Goal: Contribute content

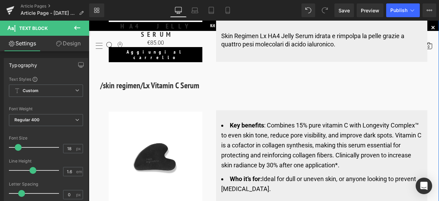
scroll to position [2705, 0]
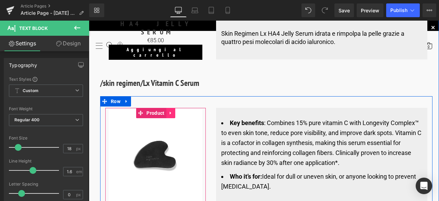
click at [169, 111] on icon at bounding box center [169, 112] width 1 height 3
click at [173, 110] on icon at bounding box center [175, 112] width 5 height 5
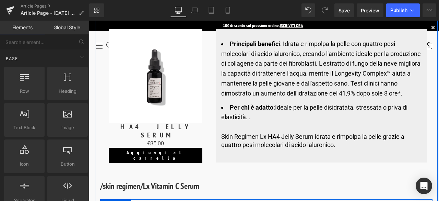
scroll to position [2534, 0]
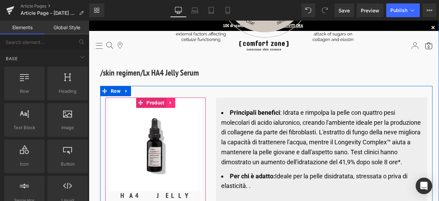
click at [171, 100] on icon at bounding box center [170, 102] width 5 height 5
click at [160, 97] on li at bounding box center [166, 102] width 27 height 10
click at [165, 100] on icon at bounding box center [166, 102] width 5 height 5
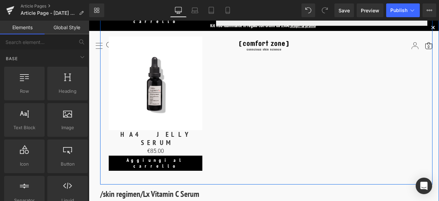
scroll to position [2703, 0]
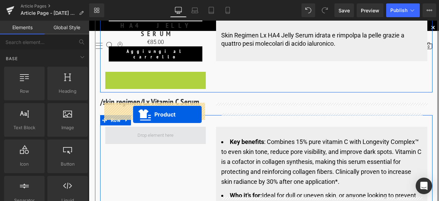
drag, startPoint x: 140, startPoint y: 51, endPoint x: 133, endPoint y: 114, distance: 63.1
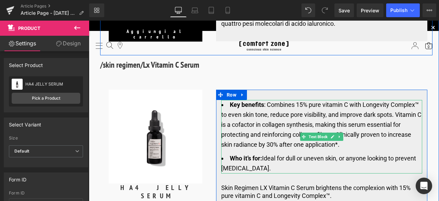
scroll to position [2738, 0]
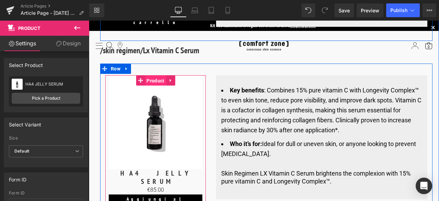
click at [152, 75] on span "Product" at bounding box center [155, 80] width 21 height 10
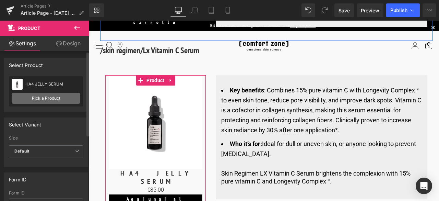
click at [47, 97] on link "Pick a Product" at bounding box center [46, 98] width 69 height 11
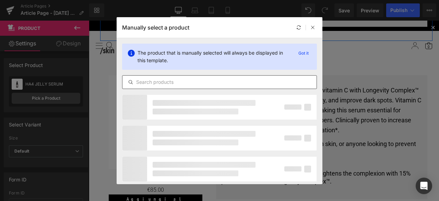
click at [200, 85] on input "text" at bounding box center [219, 82] width 194 height 8
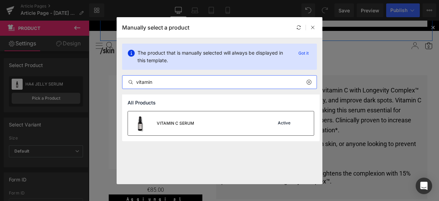
type input "vitamin"
click at [193, 120] on div "VITAMIN C SERUM" at bounding box center [175, 123] width 37 height 6
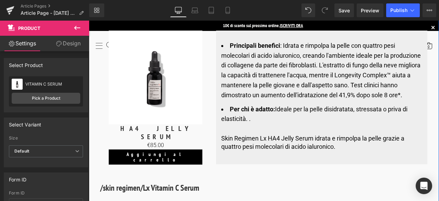
scroll to position [2703, 0]
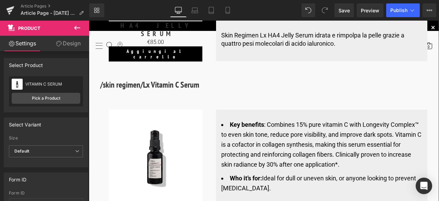
click at [262, 129] on li "Key benefits :​ Combines 15% pure vitamin C with Longevity Complex™ to even ski…" at bounding box center [321, 144] width 201 height 49
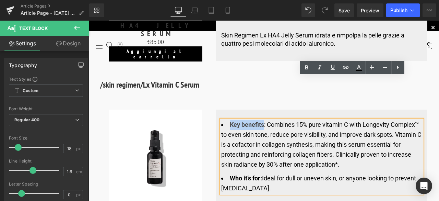
drag, startPoint x: 263, startPoint y: 110, endPoint x: 227, endPoint y: 107, distance: 36.1
click at [227, 120] on li "Key benefits :​ Combines 15% pure vitamin C with Longevity Complex™ to even ski…" at bounding box center [321, 144] width 201 height 49
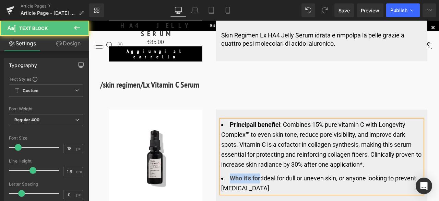
drag, startPoint x: 260, startPoint y: 162, endPoint x: 225, endPoint y: 163, distance: 34.6
click at [225, 173] on li "Who it’s for: Ideal for dull or uneven skin, or anyone looking to prevent [MEDI…" at bounding box center [321, 183] width 201 height 20
click at [294, 127] on li "Principali benefici :​ Combines 15% pure vitamin C with Longevity Complex™ to e…" at bounding box center [321, 144] width 201 height 49
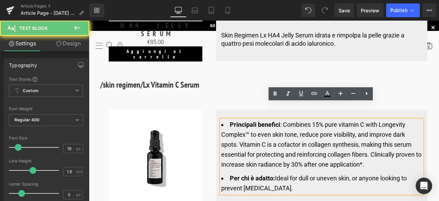
click at [379, 145] on li "Principali benefici :​ Combines 15% pure vitamin C with Longevity Complex™ to e…" at bounding box center [321, 144] width 201 height 49
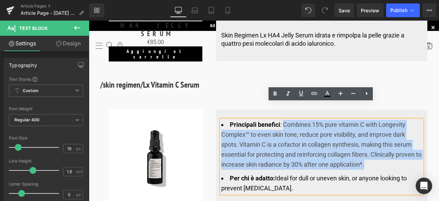
drag, startPoint x: 350, startPoint y: 147, endPoint x: 282, endPoint y: 106, distance: 79.3
click at [282, 120] on li "Principali benefici :​ Combines 15% pure vitamin C with Longevity Complex™ to e…" at bounding box center [321, 144] width 201 height 49
copy li "Combines 15% pure vitamin C with Longevity Complex™ to even skin tone, reduce p…"
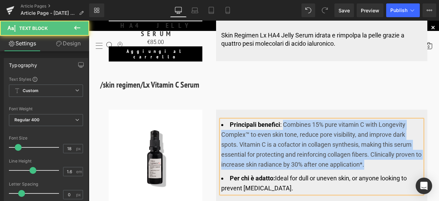
click at [300, 134] on li "Principali benefici :​ Combines 15% pure vitamin C with Longevity Complex™ to e…" at bounding box center [321, 144] width 201 height 49
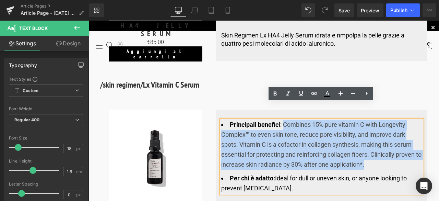
drag, startPoint x: 376, startPoint y: 146, endPoint x: 281, endPoint y: 105, distance: 103.5
click at [281, 120] on li "Principali benefici :​ Combines 15% pure vitamin C with Longevity Complex™ to e…" at bounding box center [321, 144] width 201 height 49
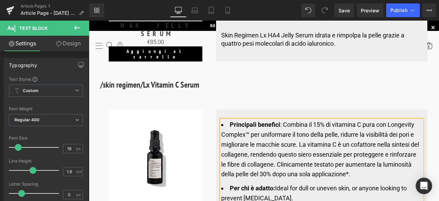
scroll to position [2738, 0]
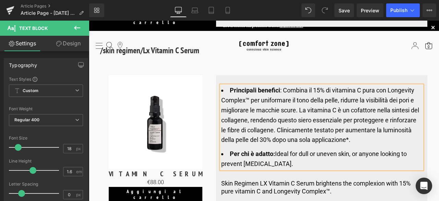
drag, startPoint x: 290, startPoint y: 147, endPoint x: 276, endPoint y: 137, distance: 17.3
click at [276, 149] on li "Per [PERSON_NAME]: Ideal for dull or uneven skin, or anyone looking to prevent …" at bounding box center [321, 159] width 201 height 20
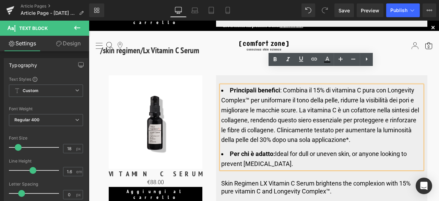
copy li "Ideal for dull or uneven skin, or anyone looking to prevent [MEDICAL_DATA]."
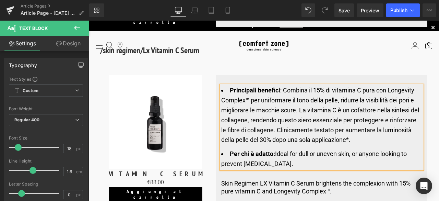
drag, startPoint x: 314, startPoint y: 140, endPoint x: 308, endPoint y: 142, distance: 5.9
click at [313, 149] on li "Per [PERSON_NAME]: Ideal for dull or uneven skin, or anyone looking to prevent …" at bounding box center [321, 159] width 201 height 20
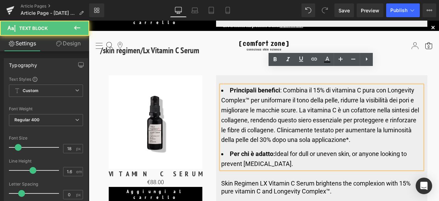
click at [299, 149] on li "Per [PERSON_NAME]: Ideal for dull or uneven skin, or anyone looking to prevent …" at bounding box center [321, 159] width 201 height 20
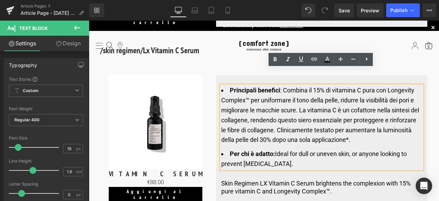
drag, startPoint x: 297, startPoint y: 146, endPoint x: 275, endPoint y: 137, distance: 24.3
click at [274, 149] on li "Per [PERSON_NAME]: Ideal for dull or uneven skin, or anyone looking to prevent …" at bounding box center [321, 159] width 201 height 20
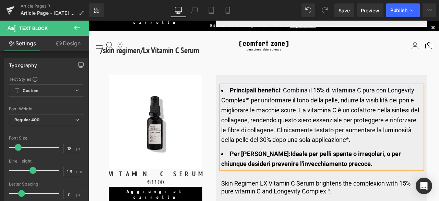
click at [273, 150] on strong "Per [PERSON_NAME]:Ideale per pelli spente o irregolari, o per chiunque desideri…" at bounding box center [311, 158] width 180 height 17
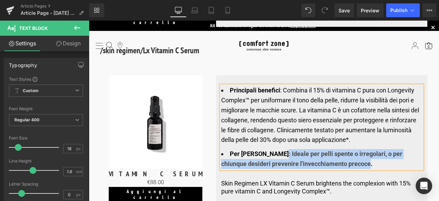
drag, startPoint x: 273, startPoint y: 137, endPoint x: 344, endPoint y: 156, distance: 72.8
click at [344, 156] on div "Principali benefici :​ Combina il 15% di vitamina C pura con Longevity Complex™…" at bounding box center [321, 145] width 211 height 120
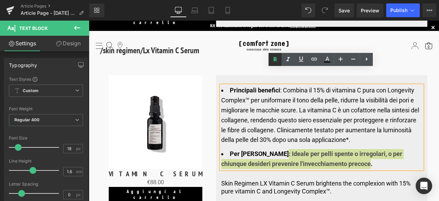
click at [274, 59] on icon at bounding box center [275, 59] width 3 height 4
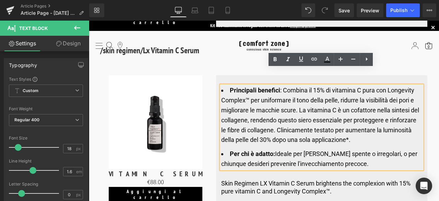
click at [300, 116] on li "Principali benefici :​ Combina il 15% di vitamina C pura con Longevity Complex™…" at bounding box center [321, 114] width 201 height 59
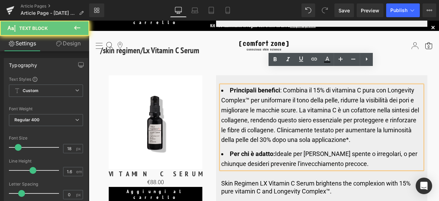
click at [352, 149] on li "Per [PERSON_NAME]: Ideale per pelli spente o irregolari, o per chiunque desider…" at bounding box center [321, 159] width 201 height 20
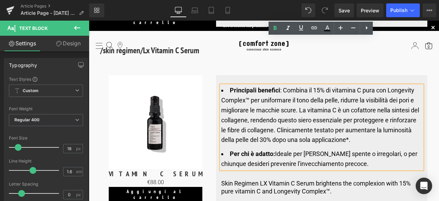
scroll to position [2772, 0]
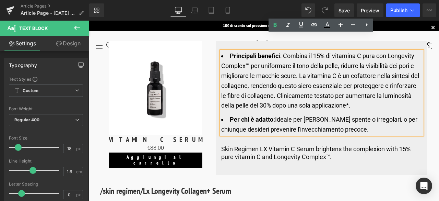
click at [337, 145] on p "​​Skin Regimen LX Vitamin C Serum brightens the complexion with 15% pure vitami…" at bounding box center [321, 153] width 201 height 16
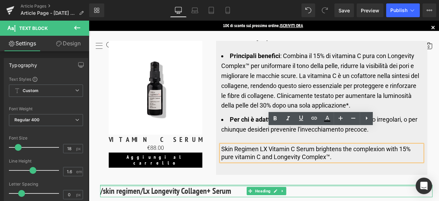
click at [345, 184] on div at bounding box center [266, 185] width 332 height 2
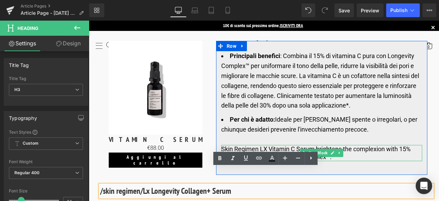
click at [369, 145] on p "​​Skin Regimen LX Vitamin C Serum brightens the complexion with 15% pure vitami…" at bounding box center [321, 153] width 201 height 16
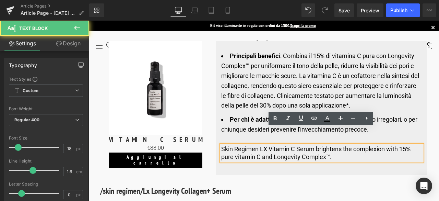
drag, startPoint x: 302, startPoint y: 141, endPoint x: 209, endPoint y: 125, distance: 94.5
click at [209, 125] on div "Sale Off (P) Image VITAMIN C SERUM (P) Title €0 €88.00 (P) Price Aggiungi [PERS…" at bounding box center [266, 105] width 332 height 152
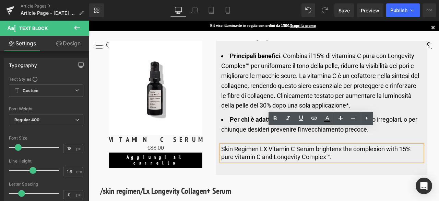
copy p "​​Skin Regimen LX Vitamin C Serum brightens the complexion with 15% pure vitami…"
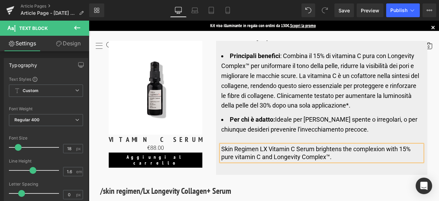
click at [326, 145] on p "​​Skin Regimen LX Vitamin C Serum brightens the complexion with 15% pure vitami…" at bounding box center [321, 153] width 201 height 16
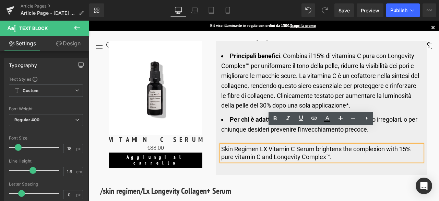
drag, startPoint x: 336, startPoint y: 140, endPoint x: 316, endPoint y: 131, distance: 22.4
click at [316, 145] on p "​​Skin Regimen LX Vitamin C Serum brightens the complexion with 15% pure vitami…" at bounding box center [321, 153] width 201 height 16
paste div
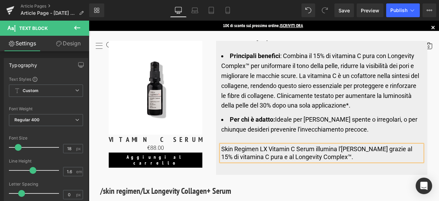
click at [266, 145] on p "​​Skin Regimen LX Vitamin C Serum illumina l'[PERSON_NAME] grazie al 15% di vit…" at bounding box center [321, 153] width 201 height 16
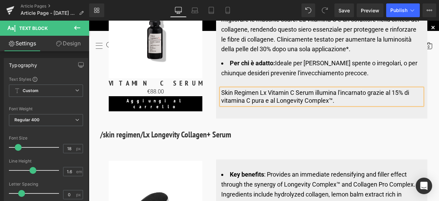
scroll to position [2840, 0]
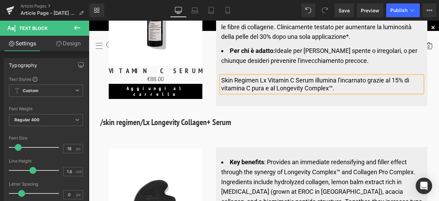
click at [296, 94] on div "Sale Off (P) Image VITAMIN C SERUM (P) Title €0 €88.00 (P) Price Aggiungi [PERS…" at bounding box center [266, 37] width 332 height 152
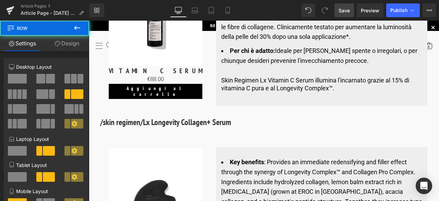
click at [344, 11] on span "Save" at bounding box center [343, 10] width 11 height 7
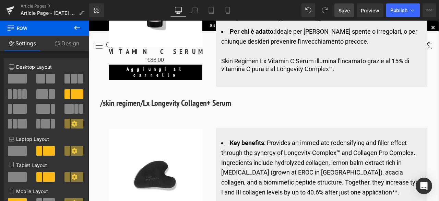
scroll to position [2875, 0]
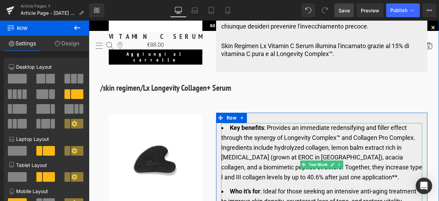
click at [263, 123] on li "Key benefits :​ Provides an immediate redensifying and filler effect through th…" at bounding box center [321, 152] width 201 height 59
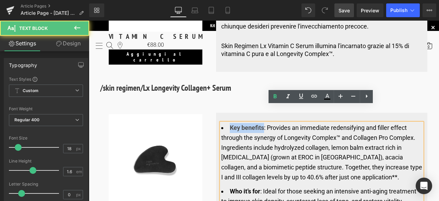
drag, startPoint x: 263, startPoint y: 111, endPoint x: 228, endPoint y: 109, distance: 34.3
click at [228, 123] on li "Key benefits :​ Provides an immediate redensifying and filler effect through th…" at bounding box center [321, 152] width 201 height 59
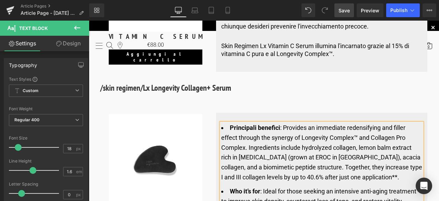
scroll to position [2909, 0]
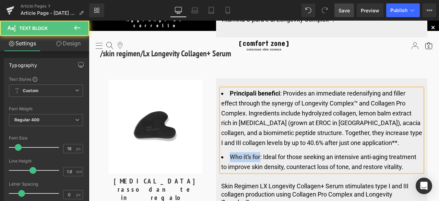
drag, startPoint x: 260, startPoint y: 140, endPoint x: 229, endPoint y: 140, distance: 30.9
click at [229, 152] on li "Who it’s for : Ideal for those seeking an intensive anti-aging treatment to imp…" at bounding box center [321, 162] width 201 height 20
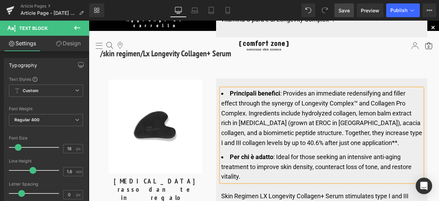
click at [320, 119] on li "Principali benefici :​ Provides an immediate redensifying and filler effect thr…" at bounding box center [321, 117] width 201 height 59
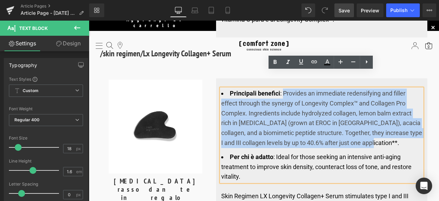
drag, startPoint x: 380, startPoint y: 128, endPoint x: 282, endPoint y: 77, distance: 110.3
click at [282, 88] on li "Principali benefici :​ Provides an immediate redensifying and filler effect thr…" at bounding box center [321, 117] width 201 height 59
copy li "Provides an immediate redensifying and filler effect through the synergy of Lon…"
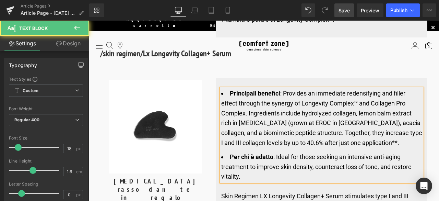
click at [302, 152] on li "Per [PERSON_NAME] : Ideal for those seeking an intensive anti-aging treatment t…" at bounding box center [321, 166] width 201 height 29
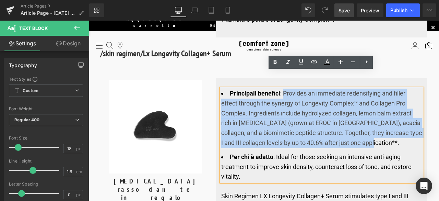
drag, startPoint x: 384, startPoint y: 125, endPoint x: 283, endPoint y: 75, distance: 112.3
click at [283, 88] on li "Principali benefici :​ Provides an immediate redensifying and filler effect thr…" at bounding box center [321, 117] width 201 height 59
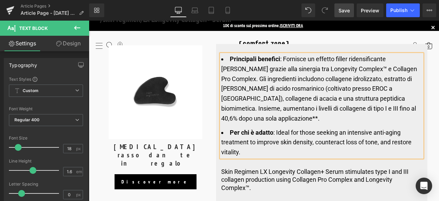
scroll to position [2943, 0]
click at [283, 128] on li "Per [PERSON_NAME] : Ideal for those seeking an intensive anti-aging treatment t…" at bounding box center [321, 142] width 201 height 29
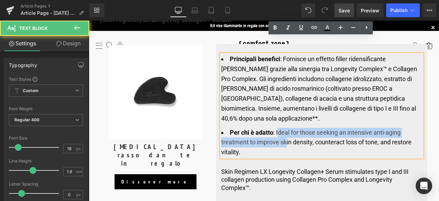
drag, startPoint x: 276, startPoint y: 105, endPoint x: 284, endPoint y: 118, distance: 15.4
click at [284, 128] on li "Per [PERSON_NAME] : Ideal for those seeking an intensive anti-aging treatment t…" at bounding box center [321, 142] width 201 height 29
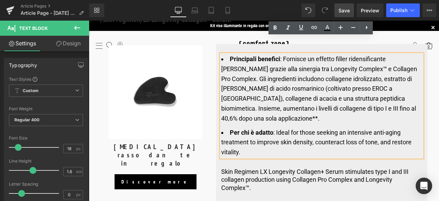
click at [282, 128] on li "Per [PERSON_NAME] : Ideal for those seeking an intensive anti-aging treatment t…" at bounding box center [321, 142] width 201 height 29
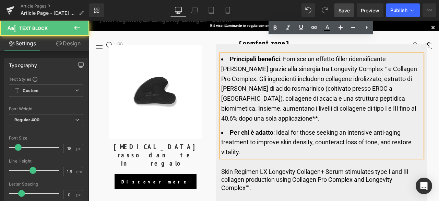
drag, startPoint x: 275, startPoint y: 106, endPoint x: 283, endPoint y: 121, distance: 17.0
click at [283, 128] on li "Per [PERSON_NAME] : Ideal for those seeking an intensive anti-aging treatment t…" at bounding box center [321, 142] width 201 height 29
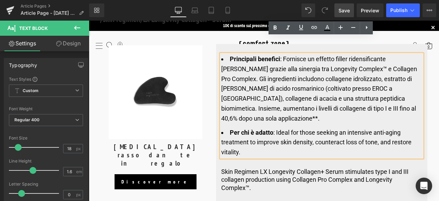
copy li "Ideal for those seeking an intensive anti-aging treatment to improve skin densi…"
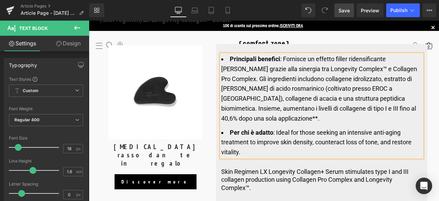
click at [296, 128] on li "Per [PERSON_NAME] : Ideal for those seeking an intensive anti-aging treatment t…" at bounding box center [321, 142] width 201 height 29
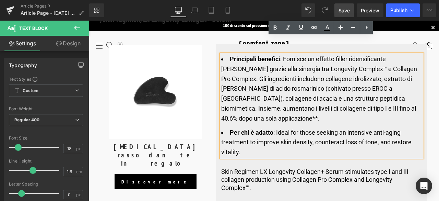
drag, startPoint x: 296, startPoint y: 126, endPoint x: 275, endPoint y: 105, distance: 29.3
click at [275, 128] on li "Per [PERSON_NAME] : Ideal for those seeking an intensive anti-aging treatment t…" at bounding box center [321, 142] width 201 height 29
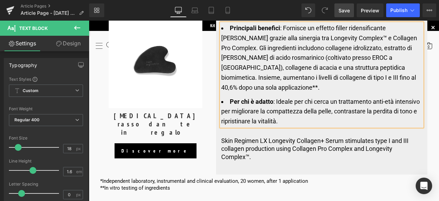
scroll to position [2978, 0]
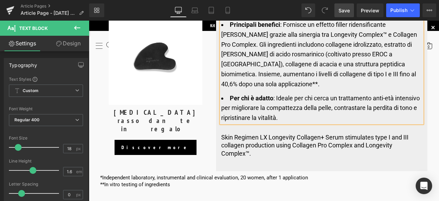
click at [259, 133] on p "​​Skin Regimen LX Longevity Collagen+ Serum stimulates type I and III collagen …" at bounding box center [321, 145] width 201 height 24
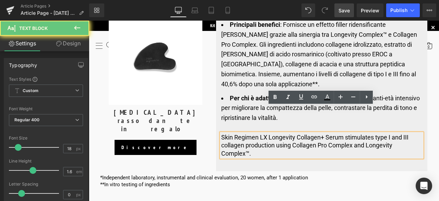
click at [256, 133] on p "​​Skin Regimen LX Longevity Collagen+ Serum stimulates type I and III collagen …" at bounding box center [321, 145] width 201 height 24
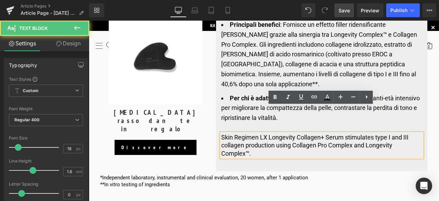
drag, startPoint x: 256, startPoint y: 127, endPoint x: 205, endPoint y: 108, distance: 55.1
click at [205, 108] on div "Sale Off (P) Image [MEDICAL_DATA] rassodante in regalo (P) Title Discover more …" at bounding box center [266, 86] width 332 height 176
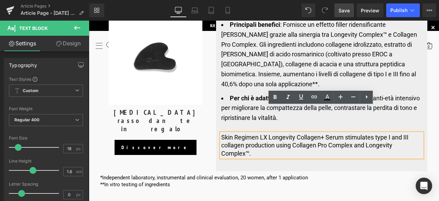
copy p "​​Skin Regimen LX Longevity Collagen+ Serum stimulates type I and III collagen …"
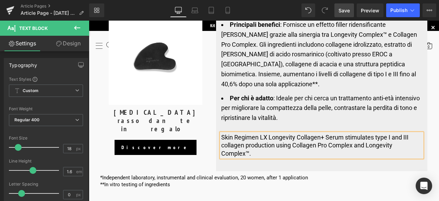
click at [256, 133] on p "​​Skin Regimen LX Longevity Collagen+ Serum stimulates type I and III collagen …" at bounding box center [321, 145] width 201 height 24
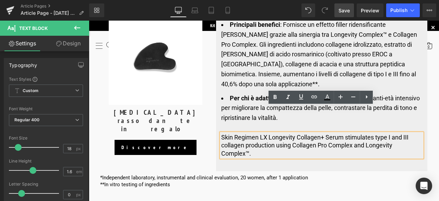
click at [266, 133] on p "​​Skin Regimen LX Longevity Collagen+ Serum stimulates type I and III collagen …" at bounding box center [321, 145] width 201 height 24
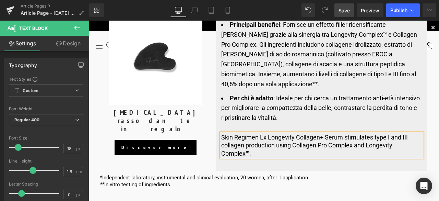
drag, startPoint x: 343, startPoint y: 110, endPoint x: 355, endPoint y: 123, distance: 17.7
click at [355, 133] on p "​​Skin Regimen Lx Longevity Collagen+ Serum stimulates type I and III collagen …" at bounding box center [321, 145] width 201 height 24
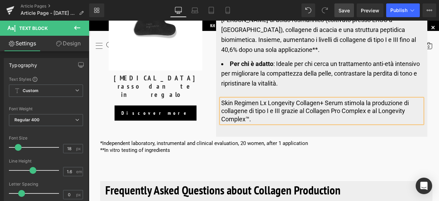
click at [343, 11] on span "Save" at bounding box center [343, 10] width 11 height 7
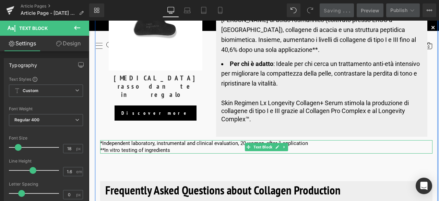
click at [201, 140] on p "*Independent laboratory, instrumental and clinical evaluation, 20 women, after …" at bounding box center [266, 143] width 332 height 7
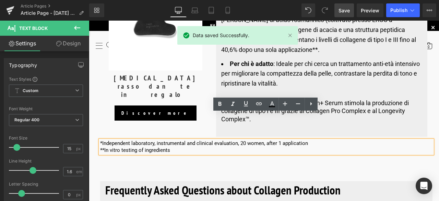
drag, startPoint x: 182, startPoint y: 121, endPoint x: 97, endPoint y: 110, distance: 86.5
copy div "*Independent laboratory, instrumental and clinical evaluation, 20 women, after …"
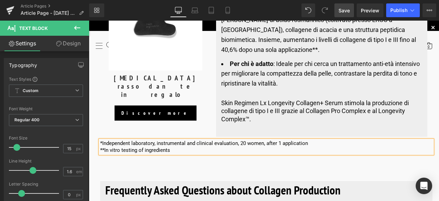
click at [195, 147] on p "**In vitro testing of ingredients" at bounding box center [266, 150] width 332 height 7
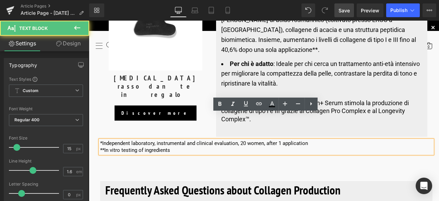
click at [182, 147] on p "**In vitro testing of ingredients" at bounding box center [266, 150] width 332 height 7
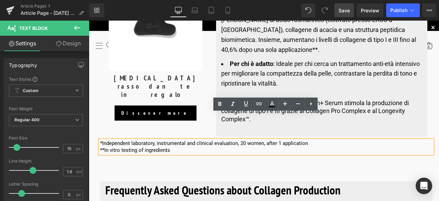
drag, startPoint x: 178, startPoint y: 124, endPoint x: 87, endPoint y: 118, distance: 91.4
paste div
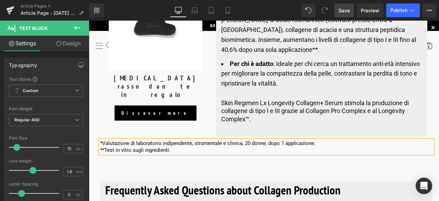
click at [345, 12] on span "Save" at bounding box center [343, 10] width 11 height 7
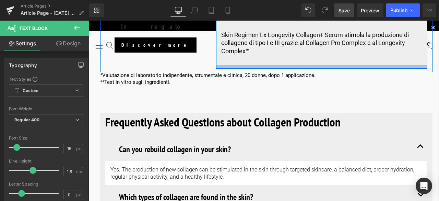
scroll to position [3080, 0]
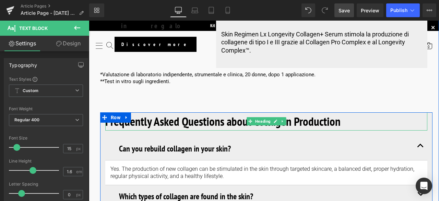
click at [213, 113] on b "Frequently Asked Questions about Collagen Production" at bounding box center [222, 121] width 235 height 16
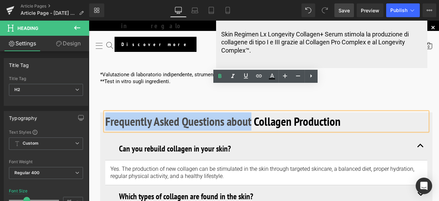
drag, startPoint x: 249, startPoint y: 95, endPoint x: 98, endPoint y: 87, distance: 151.1
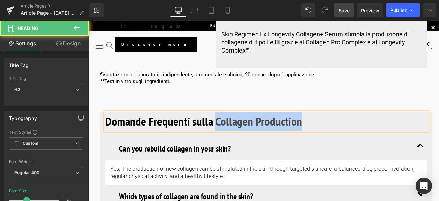
drag, startPoint x: 199, startPoint y: 99, endPoint x: 213, endPoint y: 93, distance: 16.3
click at [214, 112] on h2 "Domande Frequenti sulla Collagen Production" at bounding box center [266, 121] width 322 height 18
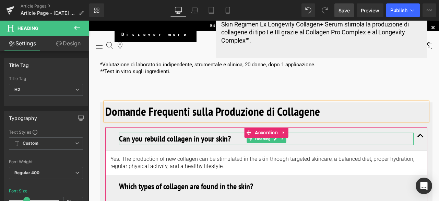
scroll to position [3115, 0]
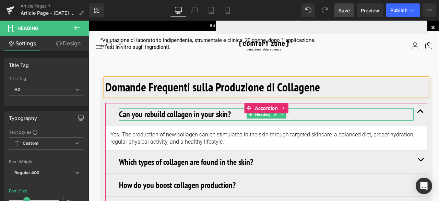
click at [189, 108] on h3 "Can you rebuild collagen in your skin?" at bounding box center [266, 114] width 295 height 12
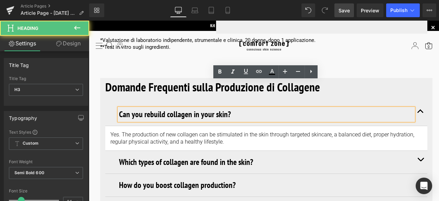
click at [230, 108] on h3 "Can you rebuild collagen in your skin?" at bounding box center [266, 114] width 295 height 12
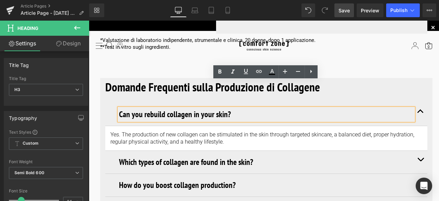
drag, startPoint x: 231, startPoint y: 86, endPoint x: 118, endPoint y: 89, distance: 113.2
click at [119, 108] on h3 "Can you rebuild collagen in your skin?" at bounding box center [266, 114] width 295 height 12
copy h3 "Can you rebuild collagen in your skin?"
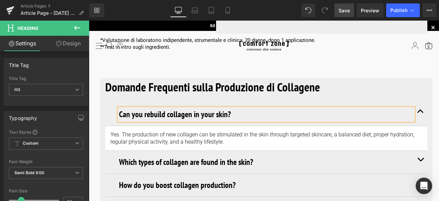
click at [236, 108] on h3 "Can you rebuild collagen in your skin?" at bounding box center [266, 114] width 295 height 12
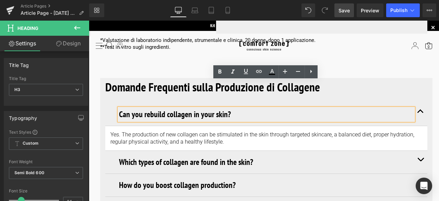
drag, startPoint x: 236, startPoint y: 87, endPoint x: 109, endPoint y: 88, distance: 126.5
click at [109, 103] on div "Can you rebuild collagen in your skin? Heading" at bounding box center [266, 114] width 322 height 23
paste div
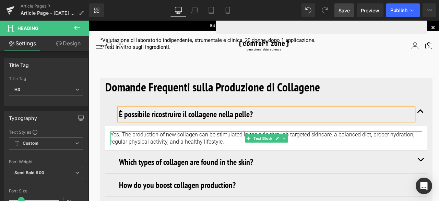
click at [215, 131] on p "Yes. The production of new collagen can be stimulated in the skin through targe…" at bounding box center [266, 138] width 312 height 14
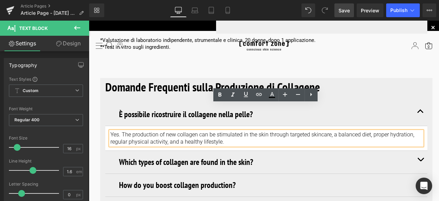
drag, startPoint x: 197, startPoint y: 113, endPoint x: 107, endPoint y: 105, distance: 89.9
click at [107, 126] on article "Yes. The production of new collagen can be stimulated in the skin through targe…" at bounding box center [266, 138] width 322 height 25
copy p "Yes. The production of new collagen can be stimulated in the skin through targe…"
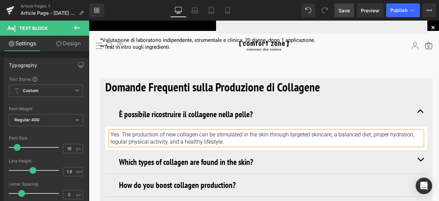
click at [224, 131] on p "Yes. The production of new collagen can be stimulated in the skin through targe…" at bounding box center [266, 138] width 312 height 14
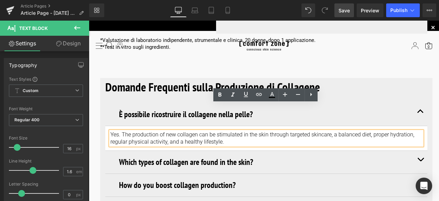
drag, startPoint x: 224, startPoint y: 113, endPoint x: 106, endPoint y: 103, distance: 118.1
click at [106, 126] on article "Yes. The production of new collagen can be stimulated in the skin through targe…" at bounding box center [266, 138] width 322 height 25
paste div
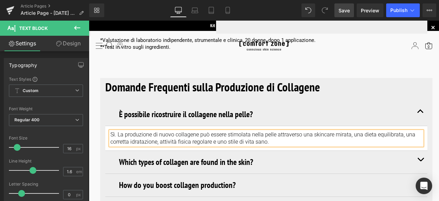
scroll to position [3149, 0]
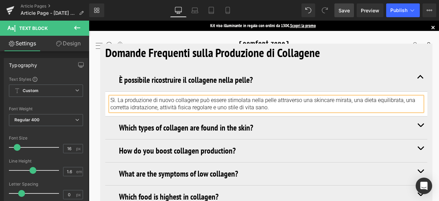
click at [421, 116] on button "button" at bounding box center [421, 127] width 14 height 23
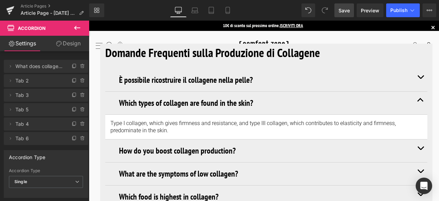
click at [347, 13] on span "Save" at bounding box center [343, 10] width 11 height 7
